Goal: Task Accomplishment & Management: Manage account settings

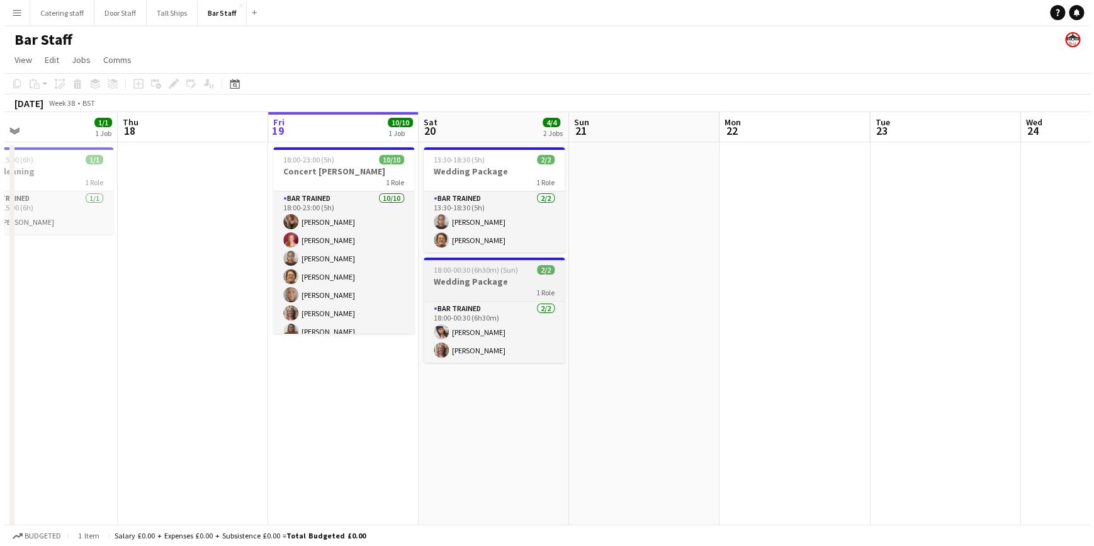
scroll to position [0, 355]
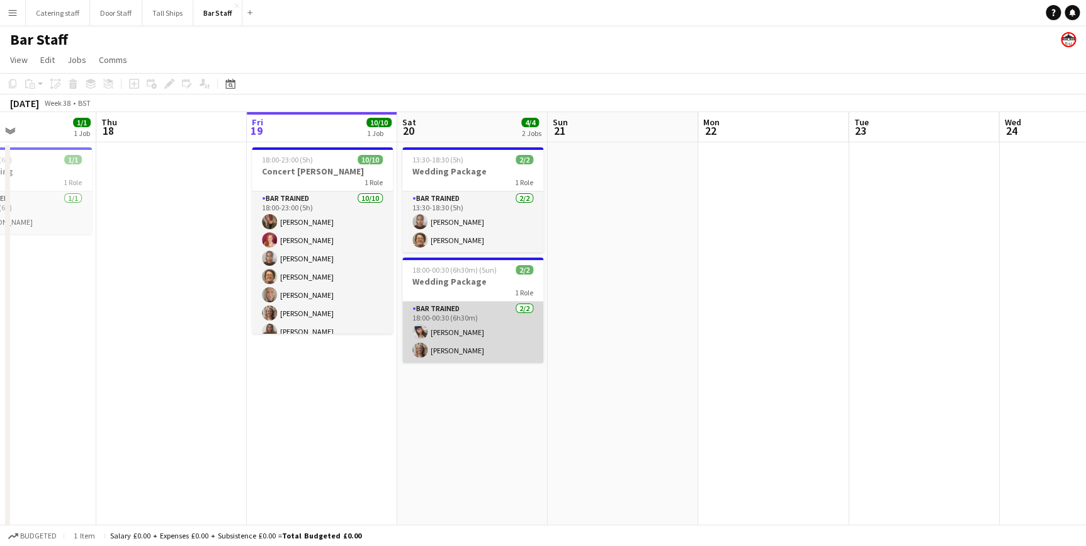
click at [434, 329] on app-card-role "Bar trained [DATE] 18:00-00:30 (6h30m) [PERSON_NAME] [PERSON_NAME]" at bounding box center [472, 331] width 141 height 61
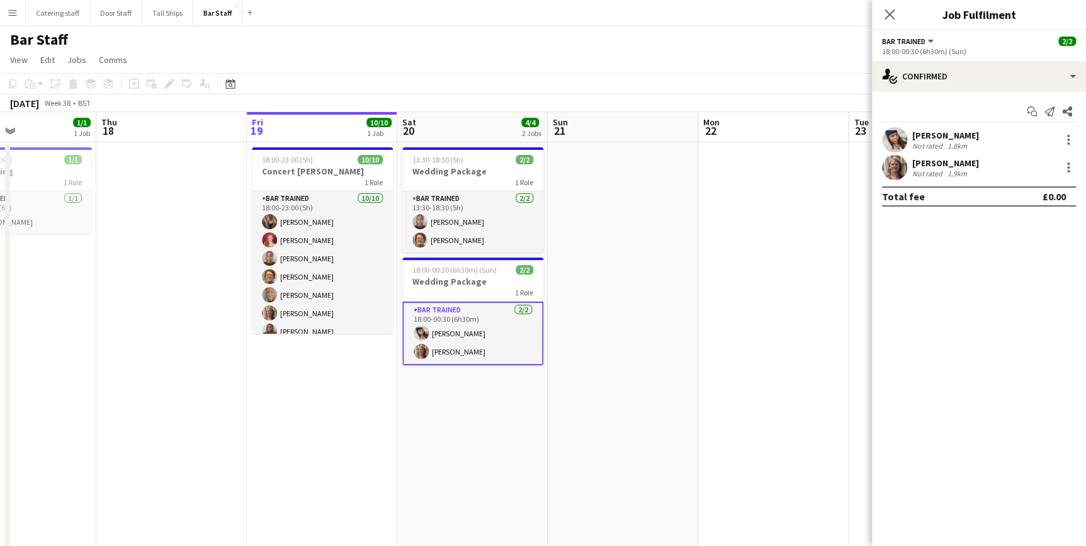
click at [415, 332] on app-user-avatar at bounding box center [420, 332] width 15 height 15
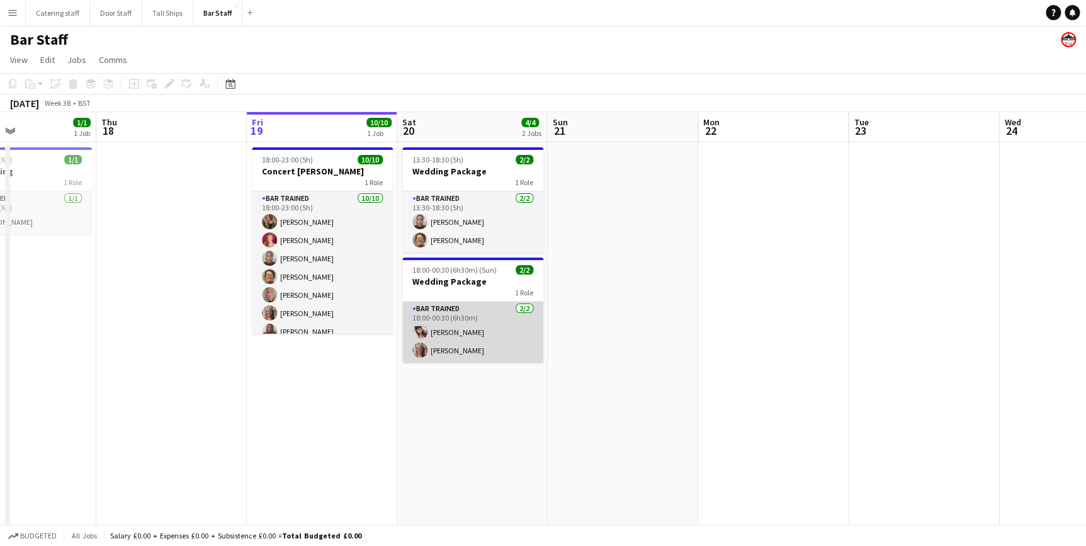
click at [425, 334] on app-user-avatar at bounding box center [419, 331] width 15 height 15
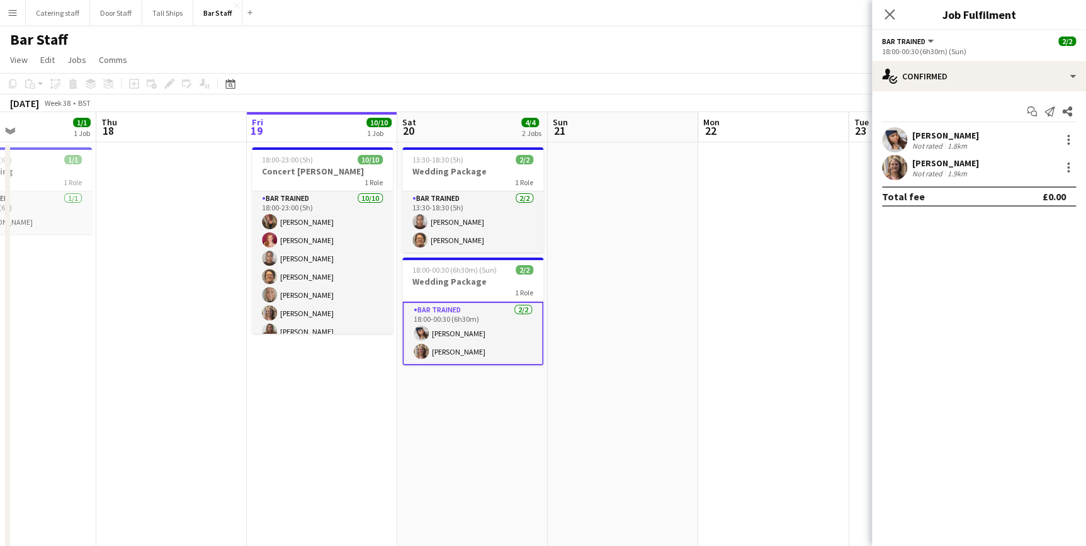
click at [894, 138] on app-user-avatar at bounding box center [894, 139] width 25 height 25
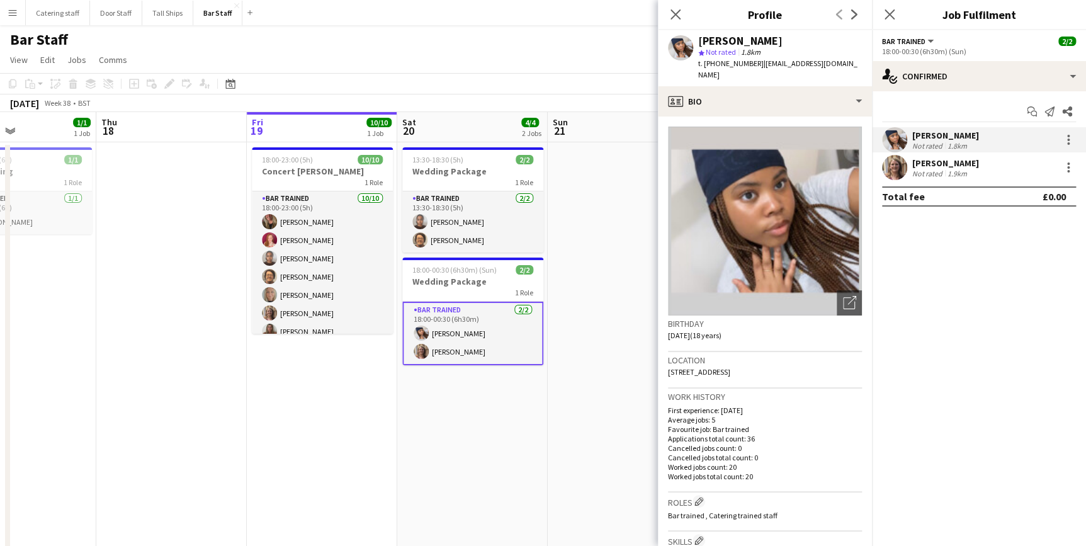
click at [895, 165] on app-user-avatar at bounding box center [894, 167] width 25 height 25
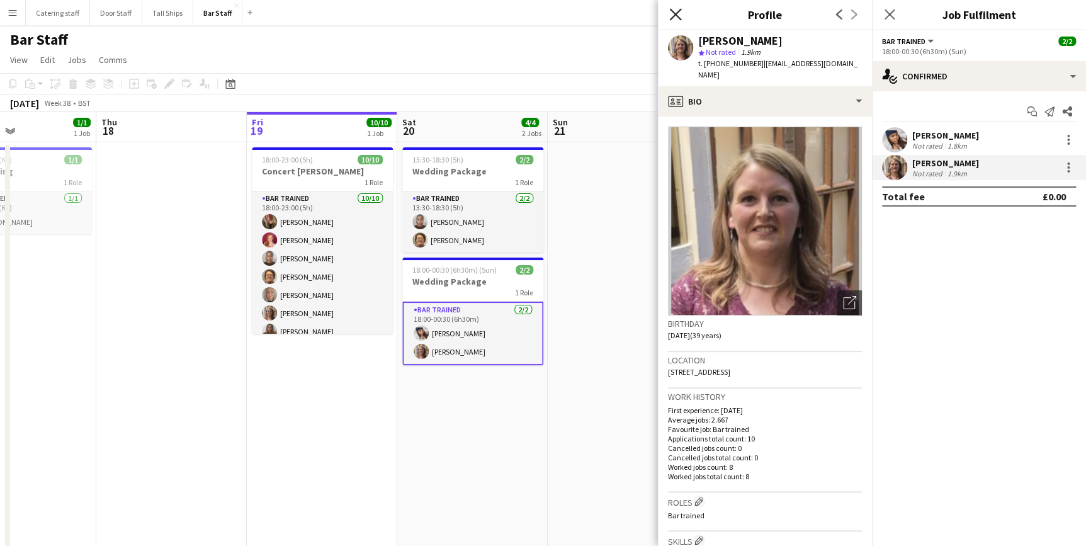
click at [672, 13] on icon "Close pop-in" at bounding box center [675, 14] width 12 height 12
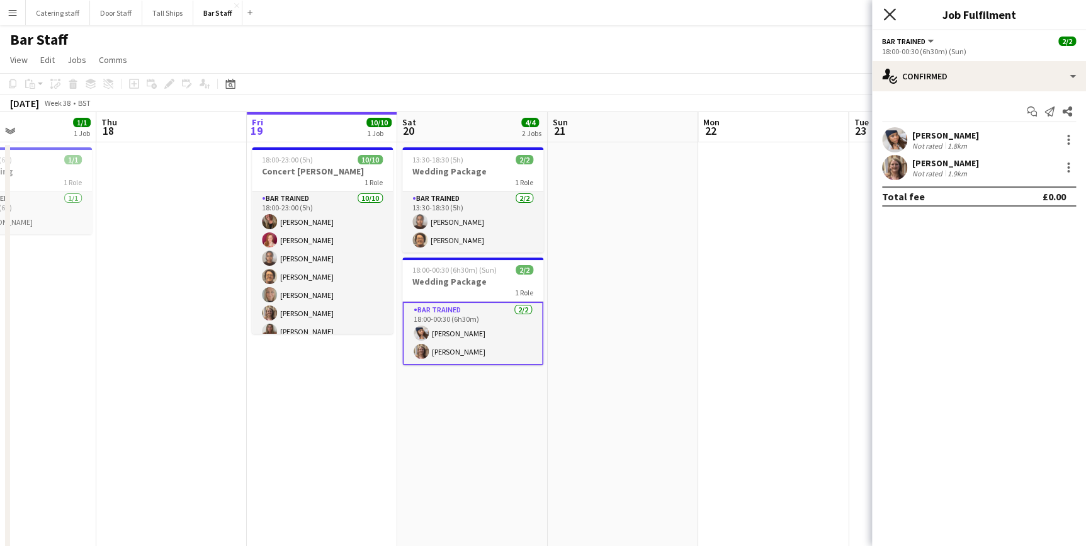
click at [891, 13] on icon at bounding box center [889, 14] width 12 height 12
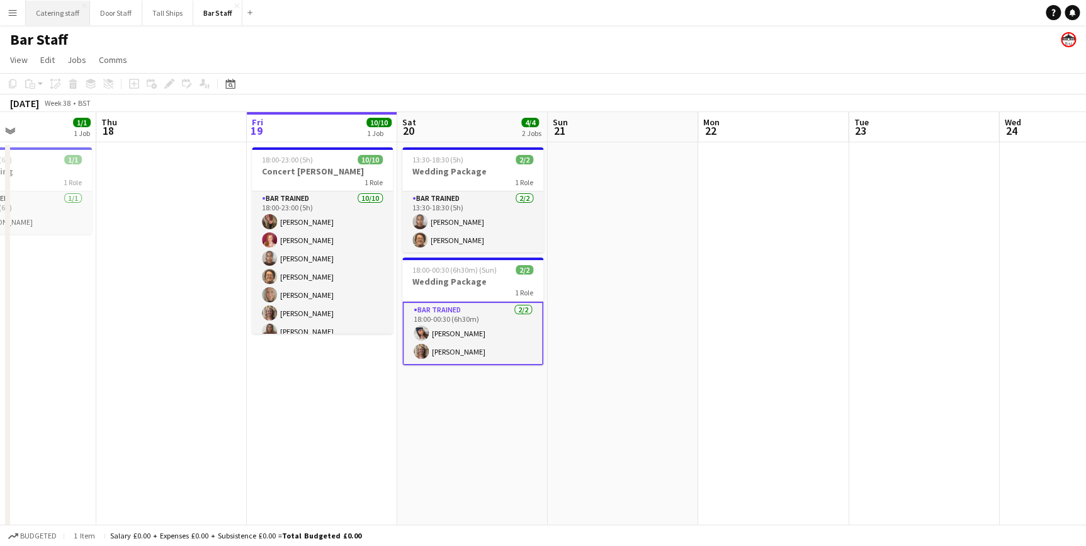
click at [55, 16] on button "Catering staff Close" at bounding box center [58, 13] width 64 height 25
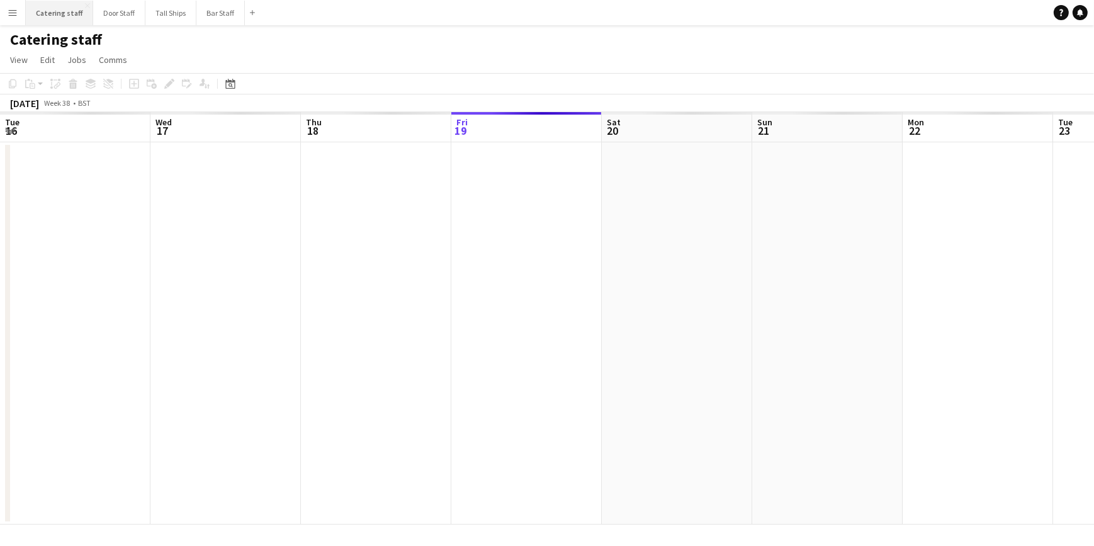
scroll to position [0, 301]
